Goal: Information Seeking & Learning: Learn about a topic

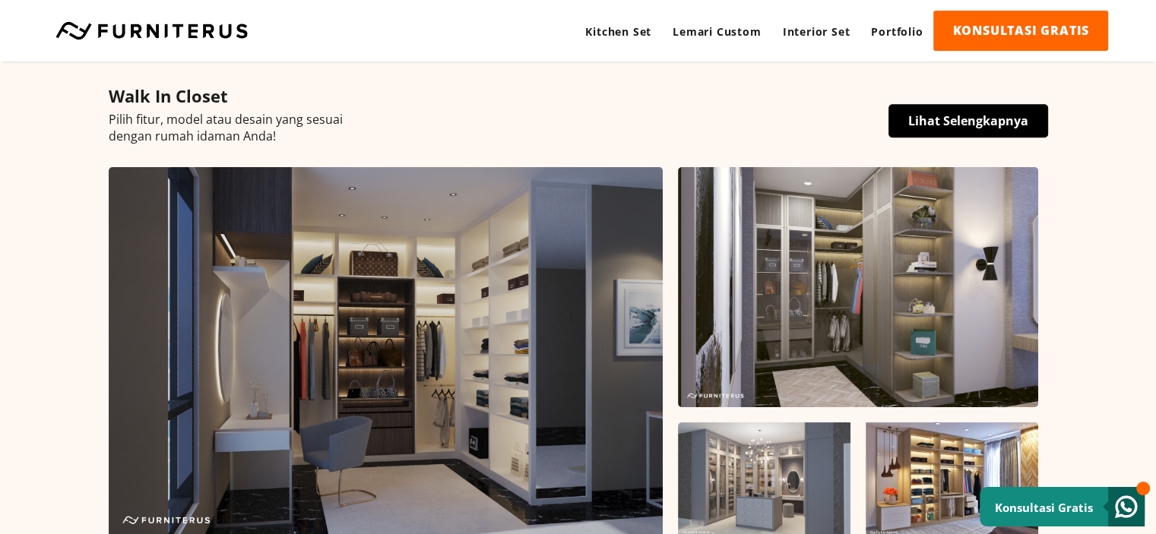
scroll to position [270, 0]
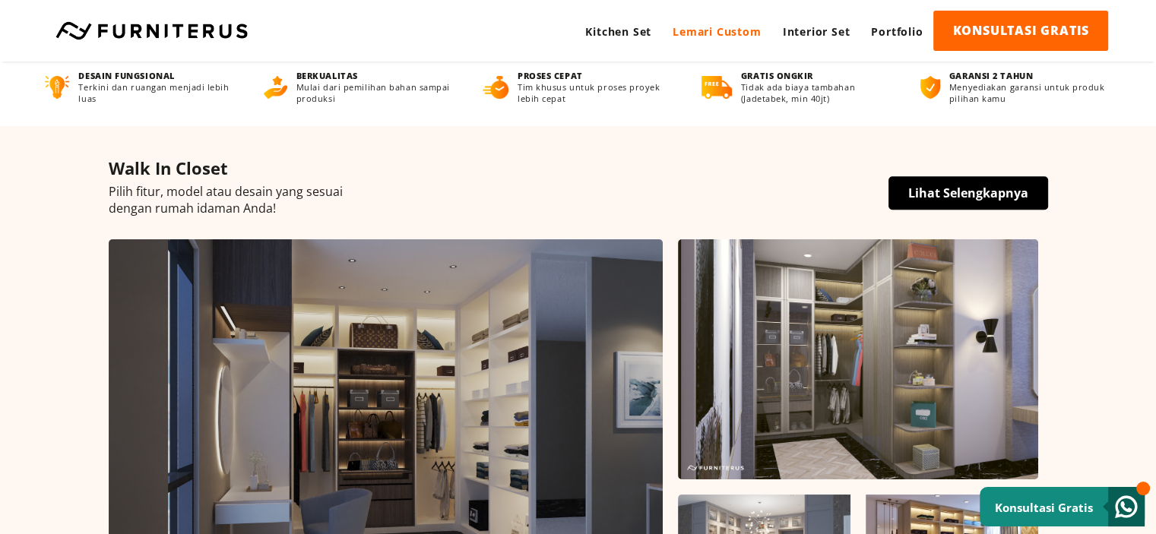
click at [719, 36] on link "Lemari Custom" at bounding box center [716, 32] width 109 height 42
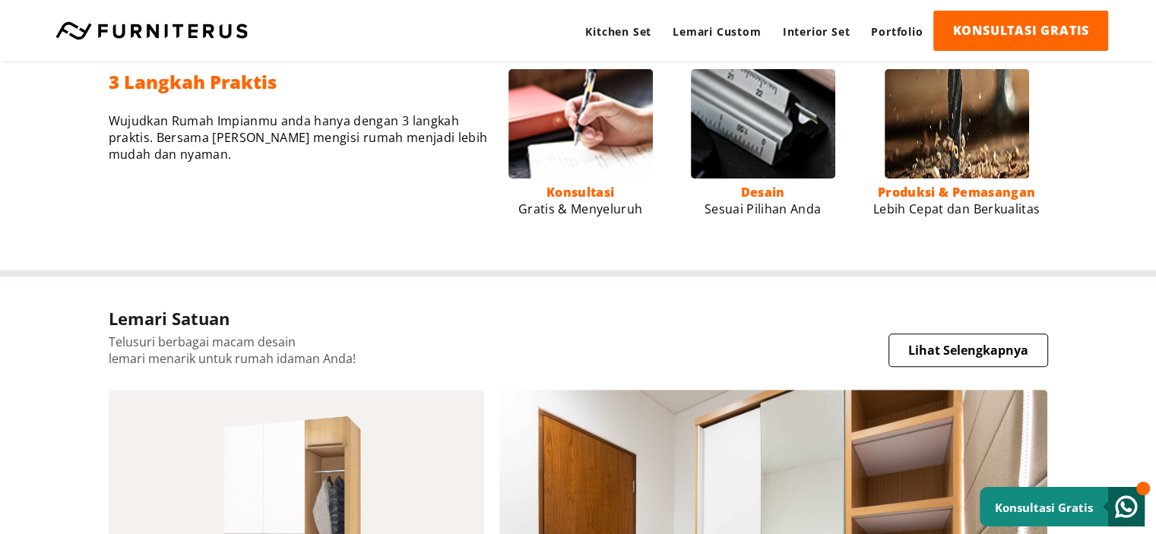
scroll to position [826, 0]
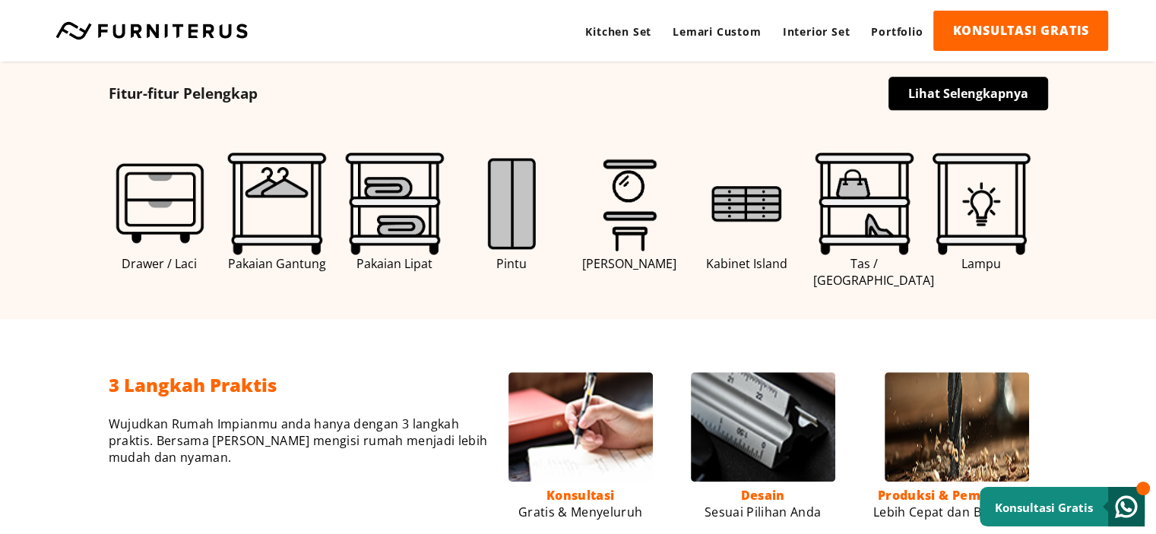
click at [153, 208] on img at bounding box center [160, 204] width 103 height 103
click at [969, 86] on link "Lihat Selengkapnya" at bounding box center [968, 93] width 160 height 33
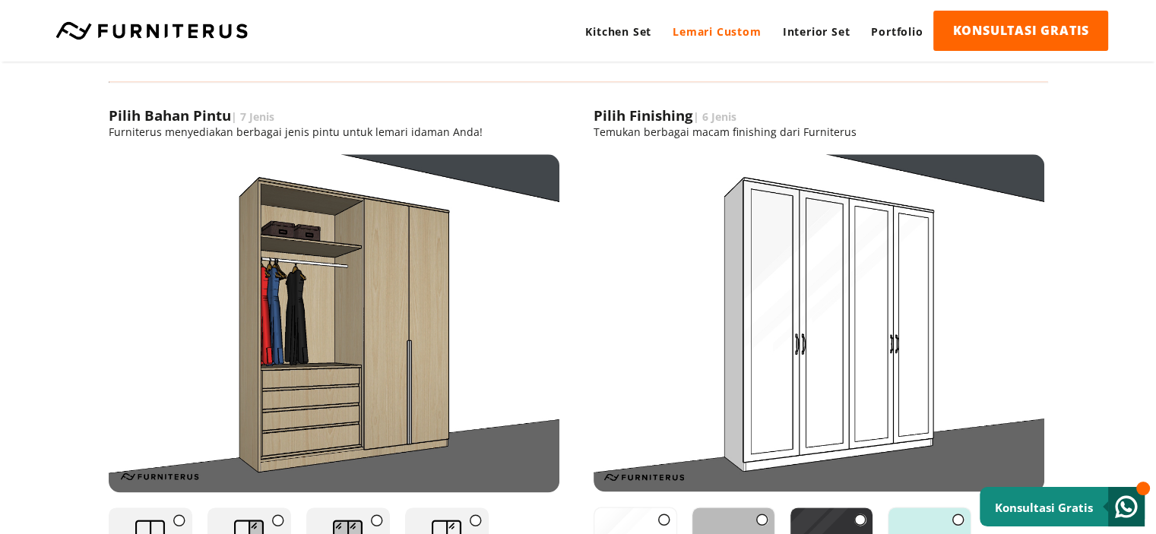
scroll to position [1728, 0]
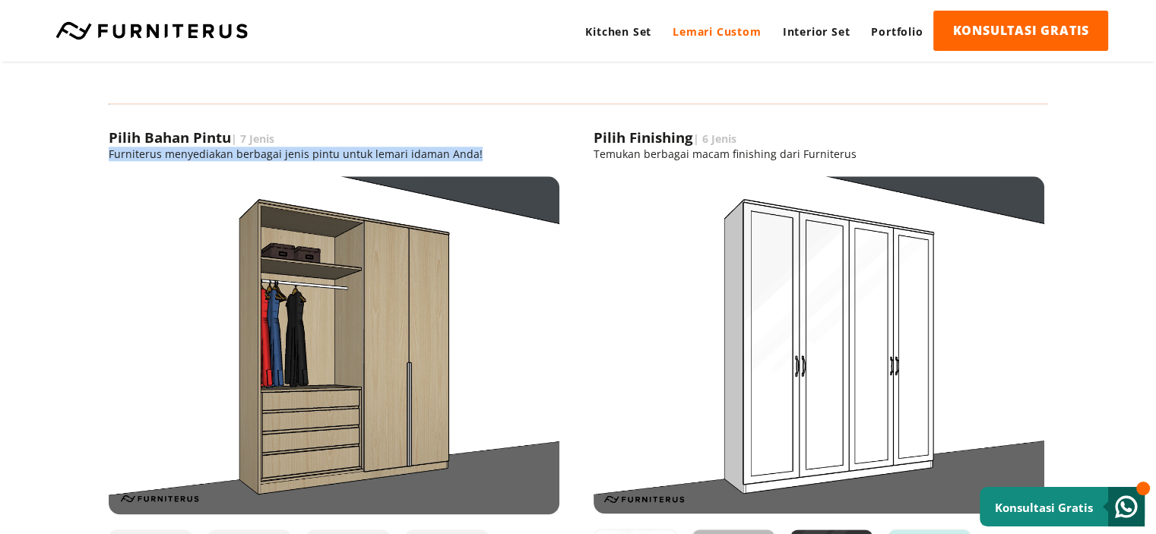
drag, startPoint x: 109, startPoint y: 153, endPoint x: 497, endPoint y: 151, distance: 388.2
click at [497, 151] on p "Furniterus menyediakan berbagai jenis pintu untuk lemari idaman Anda!" at bounding box center [334, 154] width 451 height 14
copy p "Furniterus menyediakan berbagai jenis pintu untuk lemari idaman Anda!"
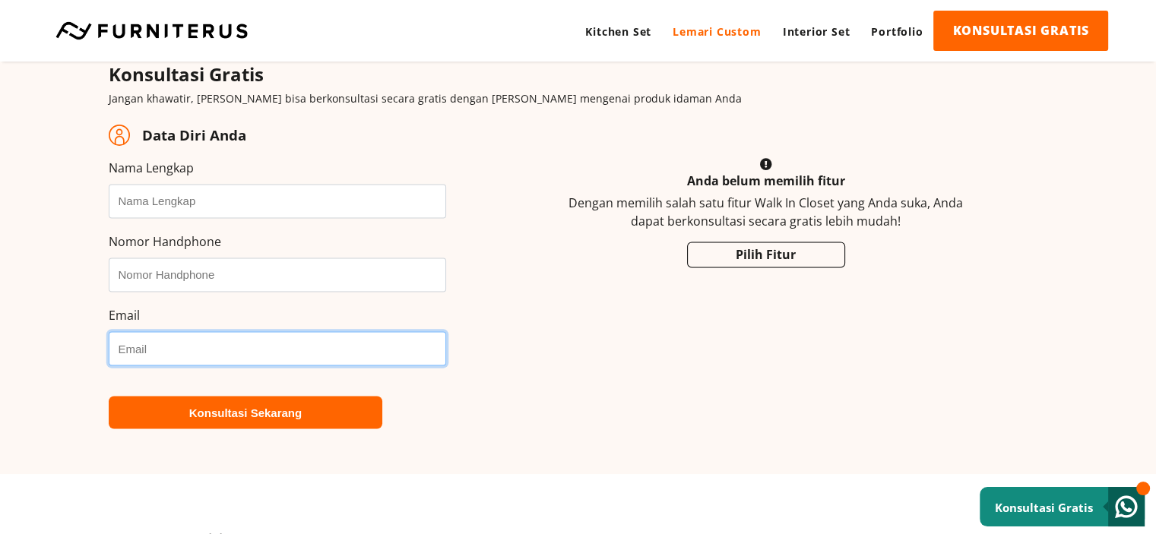
scroll to position [2411, 0]
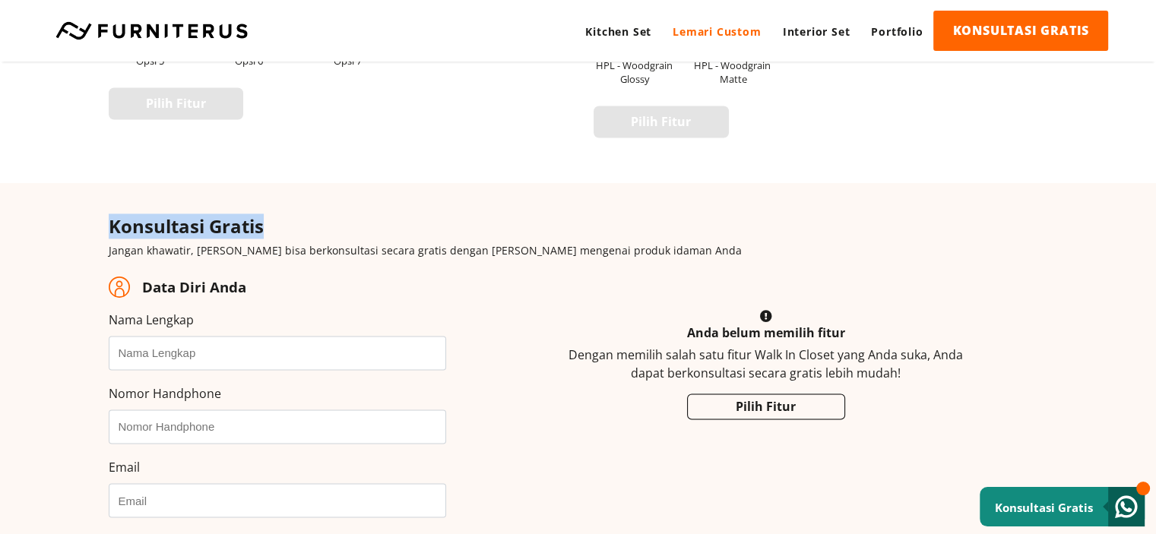
drag, startPoint x: 100, startPoint y: 223, endPoint x: 395, endPoint y: 223, distance: 294.8
click at [395, 223] on div "Konsultasi Gratis Jangan khawatir, Anda bisa berkonsultasi secara gratis dengan…" at bounding box center [578, 404] width 1094 height 382
copy h2 "Konsultasi Gratis"
click at [87, 227] on div "Konsultasi Gratis Jangan khawatir, Anda bisa berkonsultasi secara gratis dengan…" at bounding box center [578, 404] width 1094 height 382
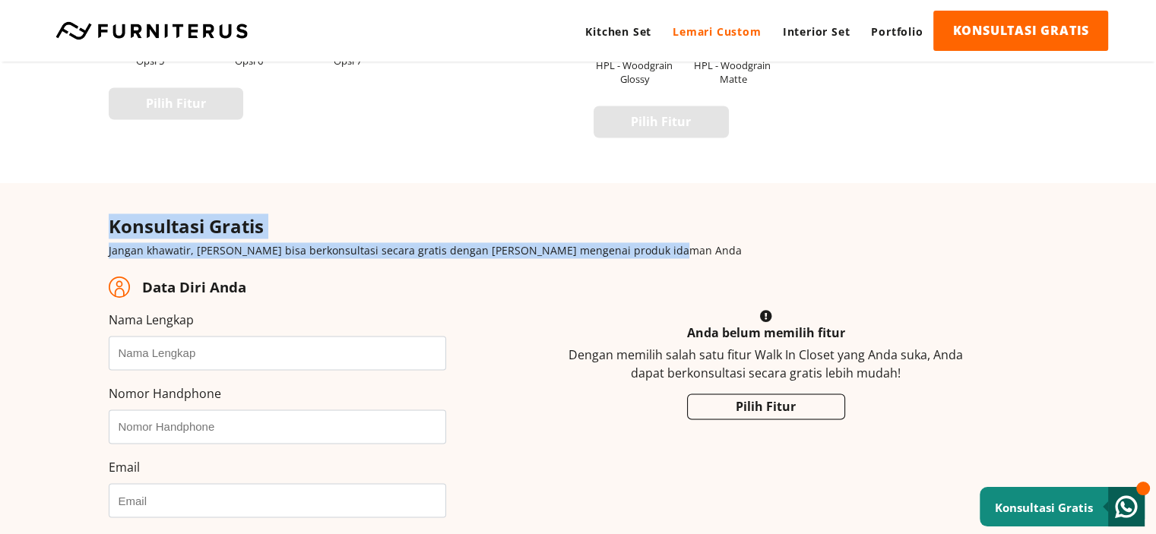
drag, startPoint x: 97, startPoint y: 227, endPoint x: 792, endPoint y: 248, distance: 695.4
click at [792, 248] on div "Konsultasi Gratis Jangan khawatir, Anda bisa berkonsultasi secara gratis dengan…" at bounding box center [578, 404] width 1094 height 382
copy div "Konsultasi Gratis Jangan khawatir, Anda bisa berkonsultasi secara gratis dengan…"
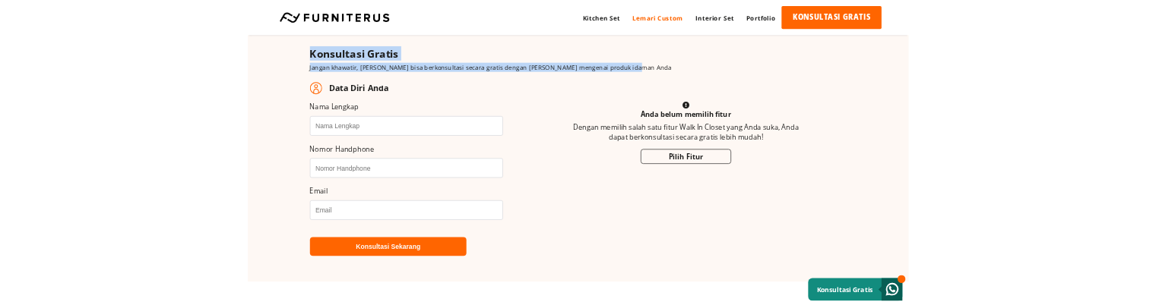
scroll to position [2563, 0]
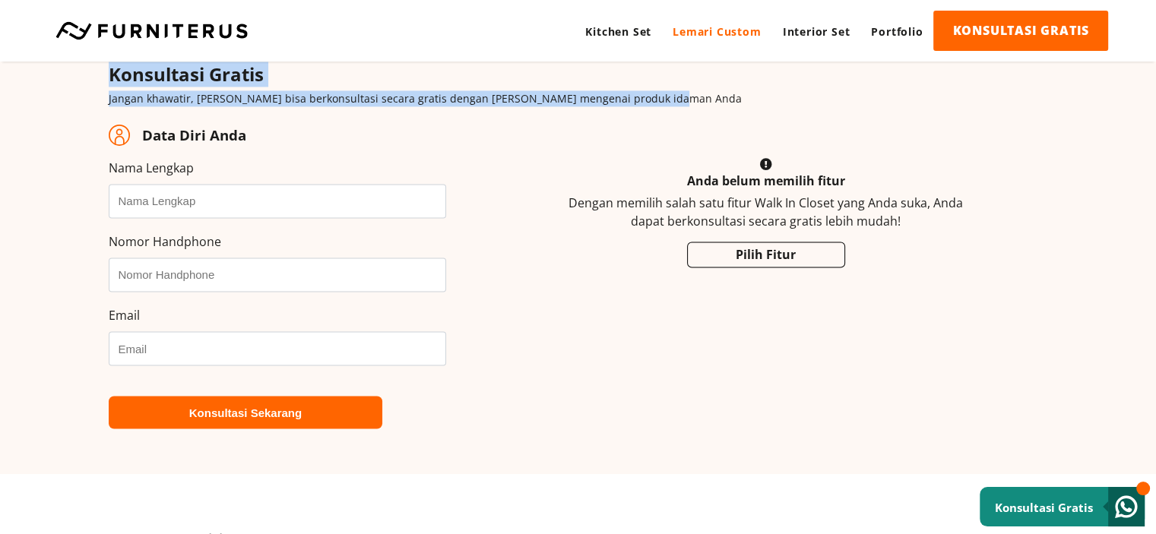
drag, startPoint x: 249, startPoint y: 134, endPoint x: 110, endPoint y: 135, distance: 139.0
click at [110, 135] on span "Data Diri Anda" at bounding box center [296, 134] width 375 height 49
copy span "Data Diri Anda"
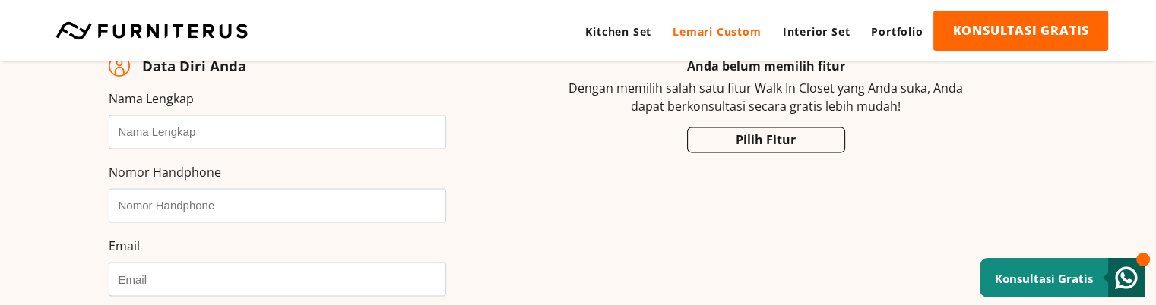
scroll to position [2639, 0]
